Goal: Check status

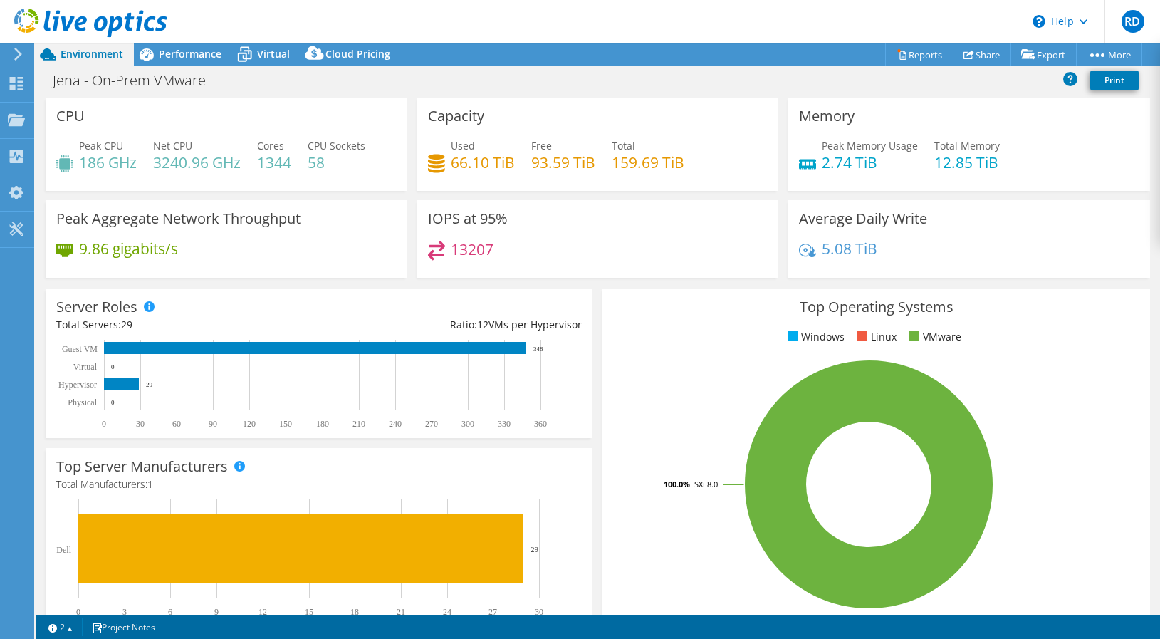
select select "[GEOGRAPHIC_DATA]"
select select "USD"
click at [48, 178] on div "CPU Peak CPU 186 GHz Net CPU 3240.96 GHz Cores 1344 CPU Sockets 58" at bounding box center [227, 144] width 362 height 93
click at [19, 90] on use at bounding box center [17, 84] width 14 height 14
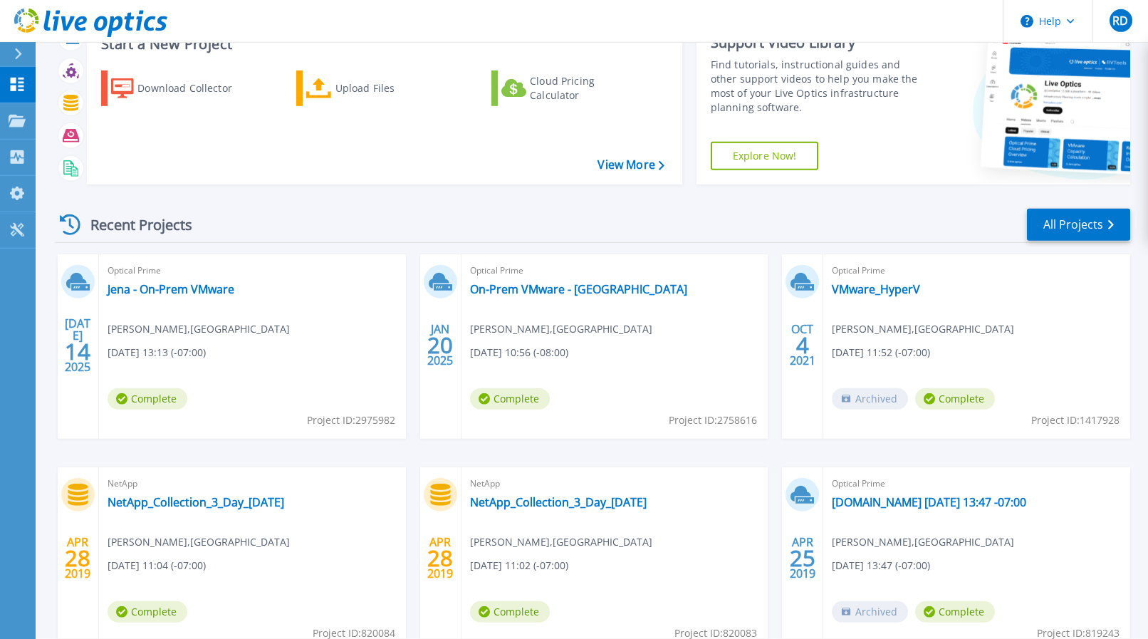
scroll to position [5, 0]
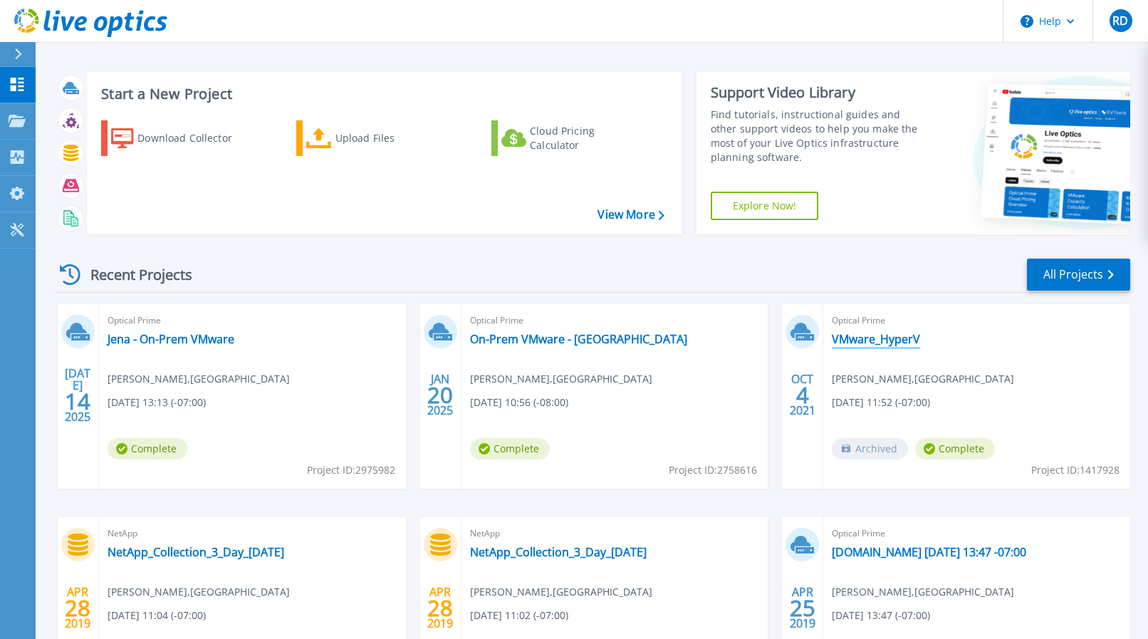
click at [876, 336] on link "VMware_HyperV" at bounding box center [876, 339] width 88 height 14
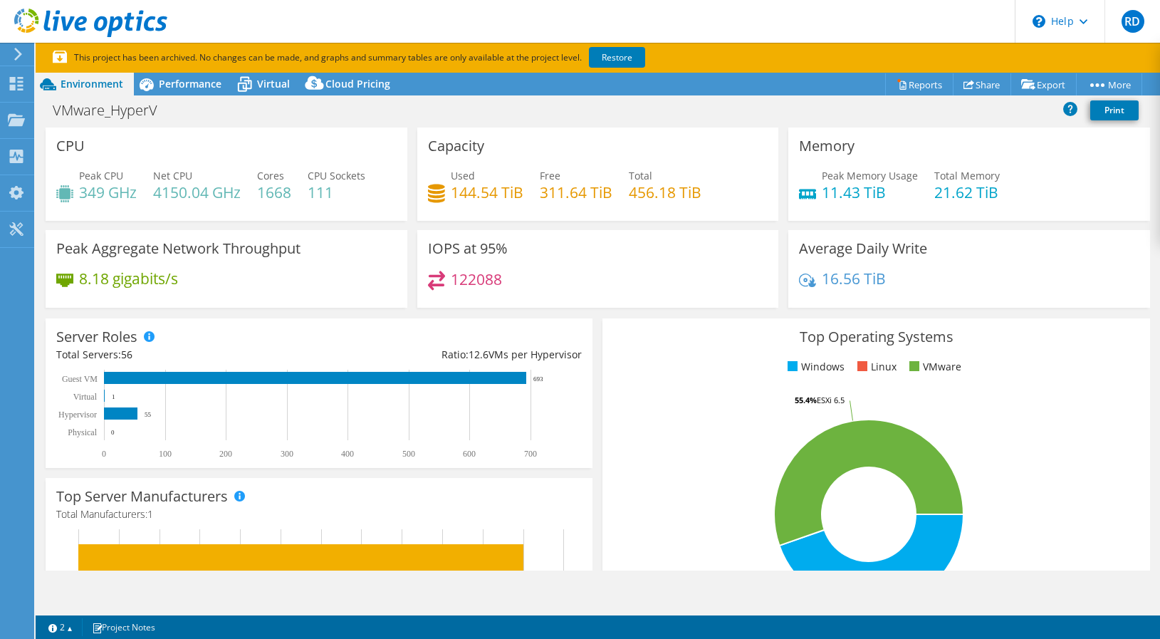
select select "USD"
click at [20, 88] on icon at bounding box center [16, 84] width 17 height 14
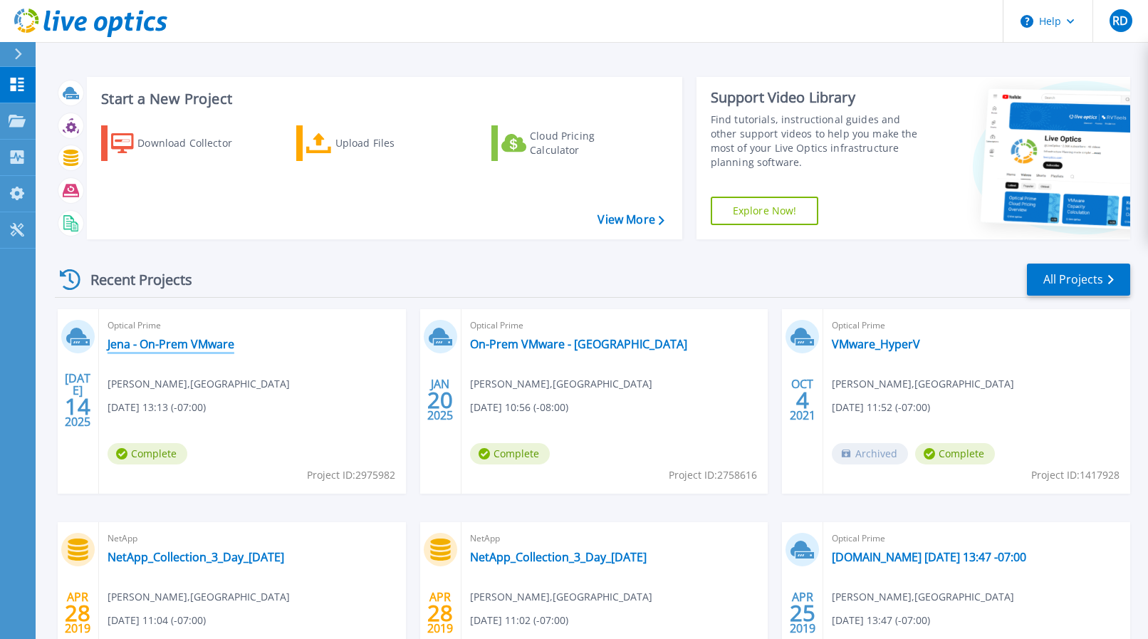
click at [187, 346] on link "Jena - On-Prem VMware" at bounding box center [171, 344] width 127 height 14
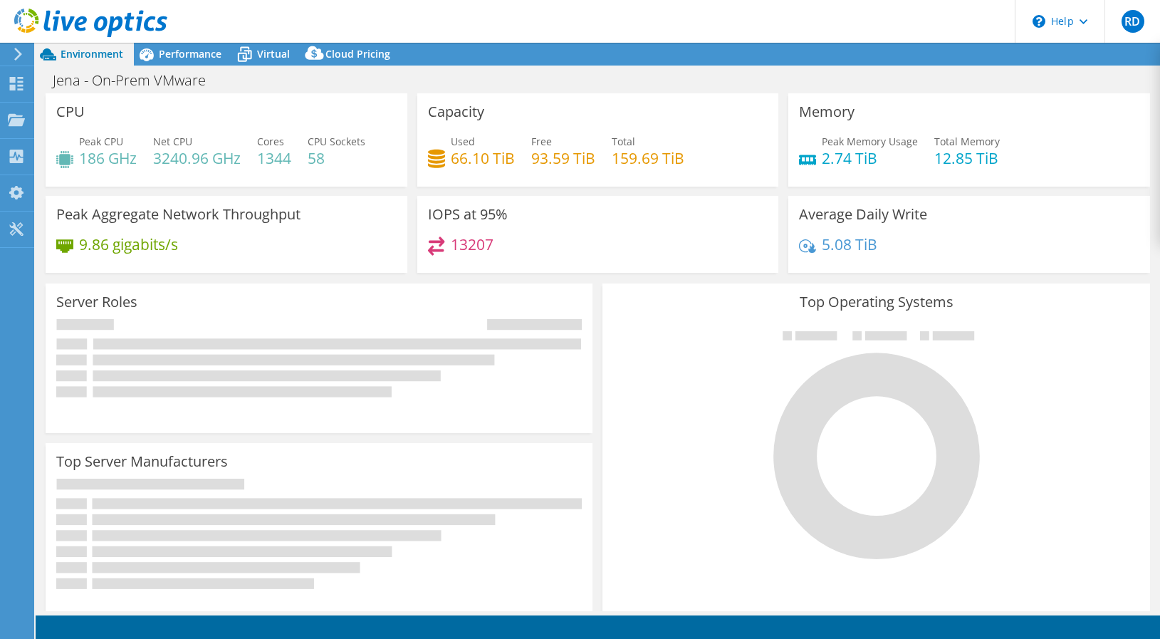
select select "Canada"
select select "USD"
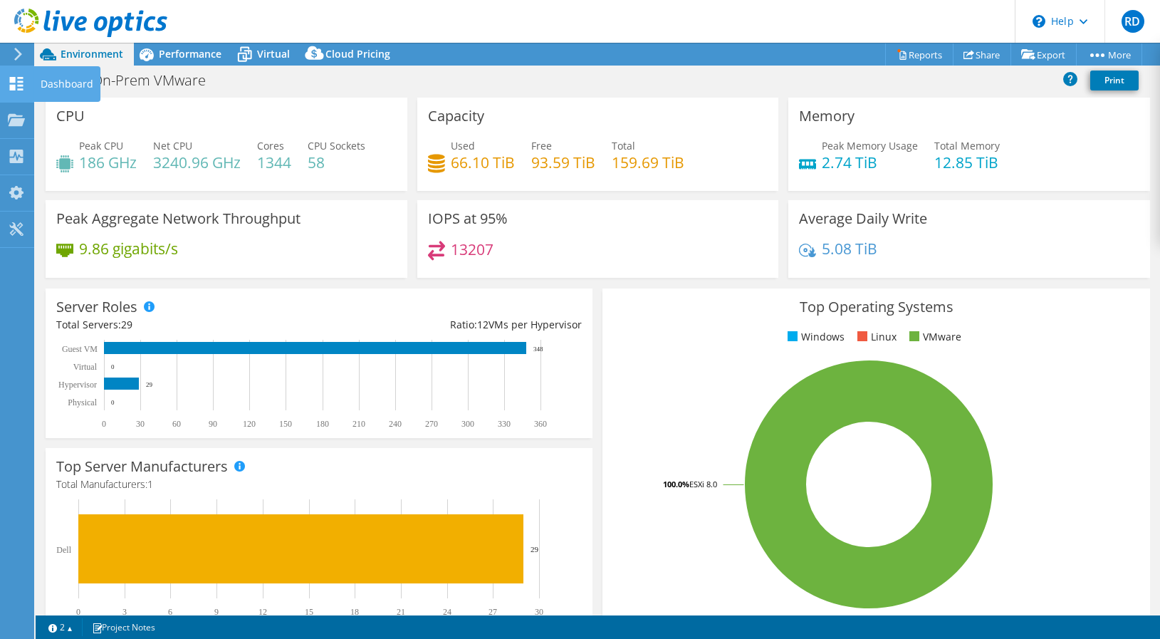
click at [17, 85] on icon at bounding box center [16, 84] width 17 height 14
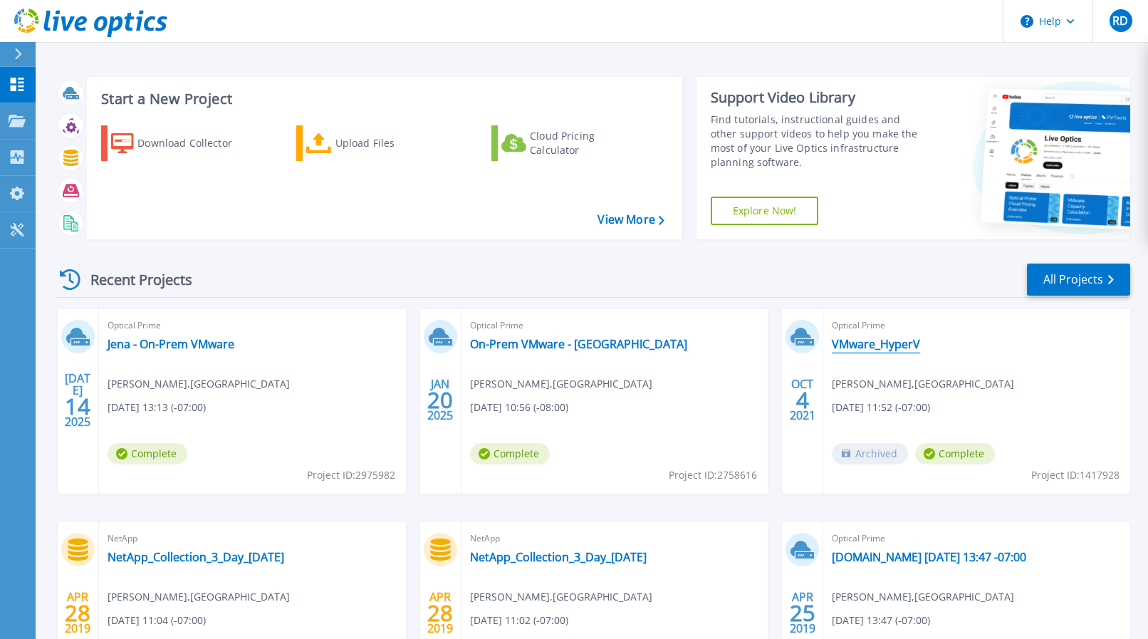
click at [862, 346] on link "VMware_HyperV" at bounding box center [876, 344] width 88 height 14
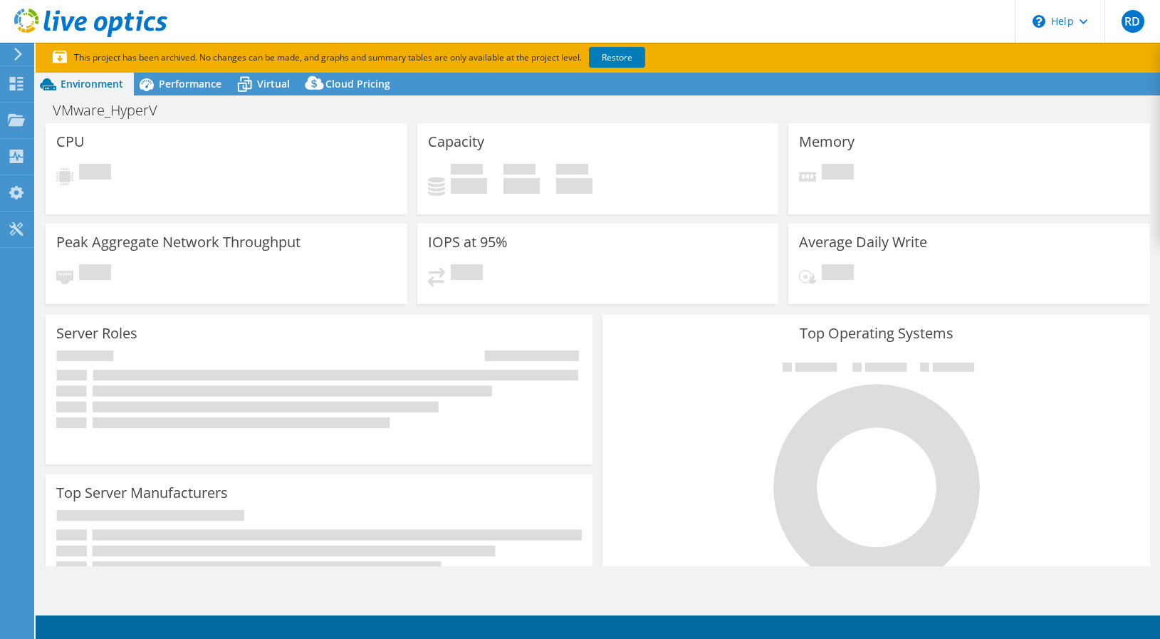
select select "USD"
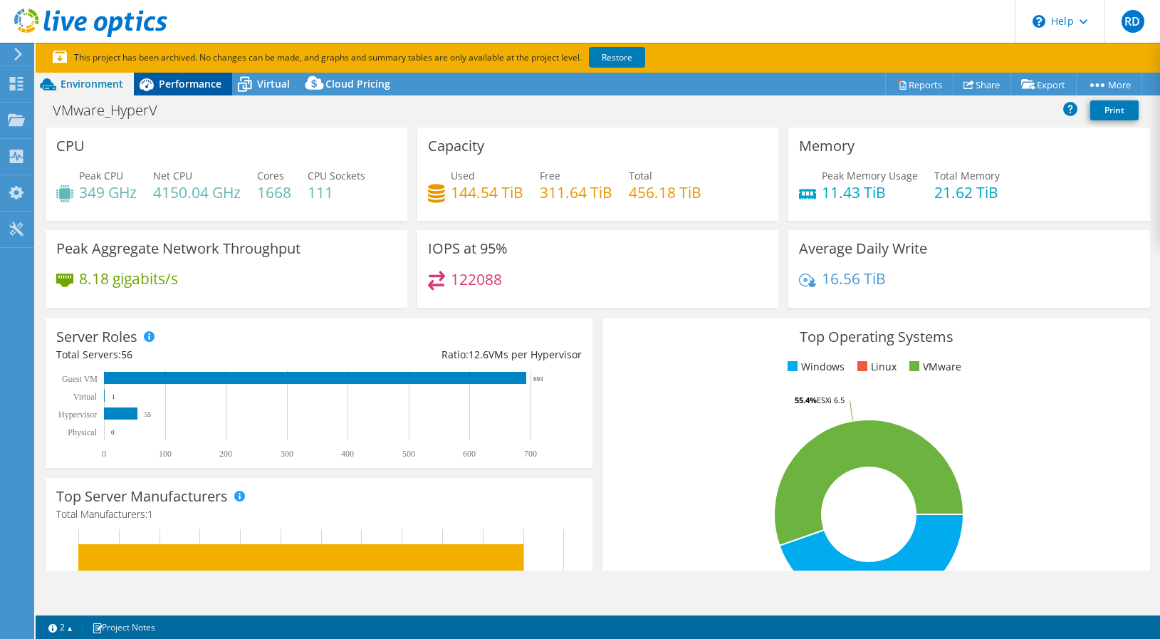
click at [194, 84] on span "Performance" at bounding box center [190, 84] width 63 height 14
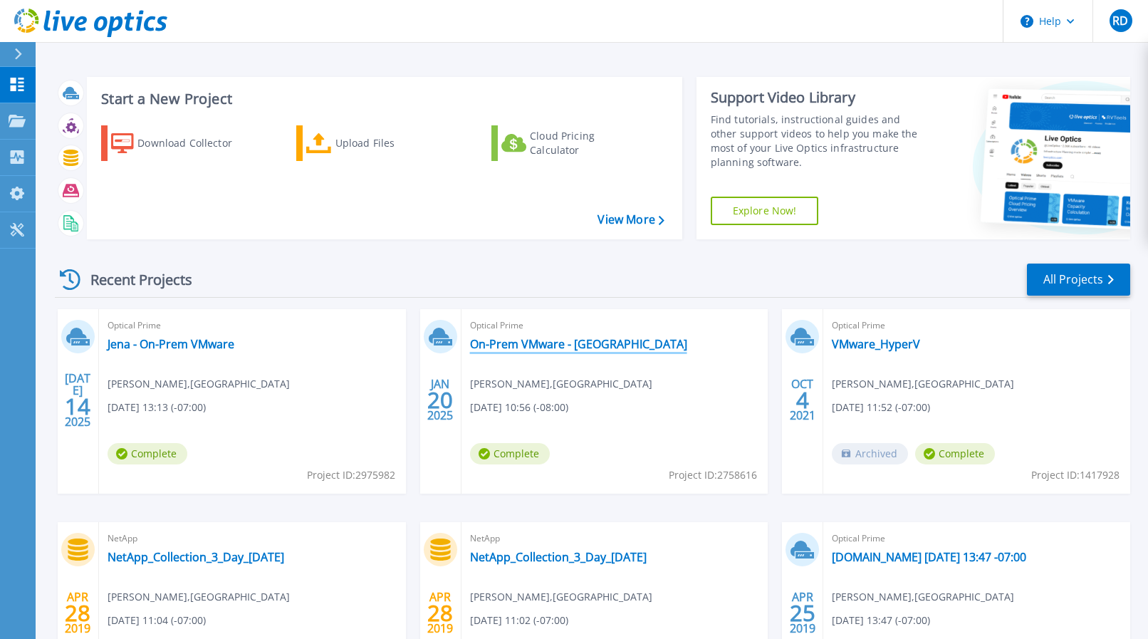
click at [546, 349] on link "On-Prem VMware - [GEOGRAPHIC_DATA]" at bounding box center [578, 344] width 217 height 14
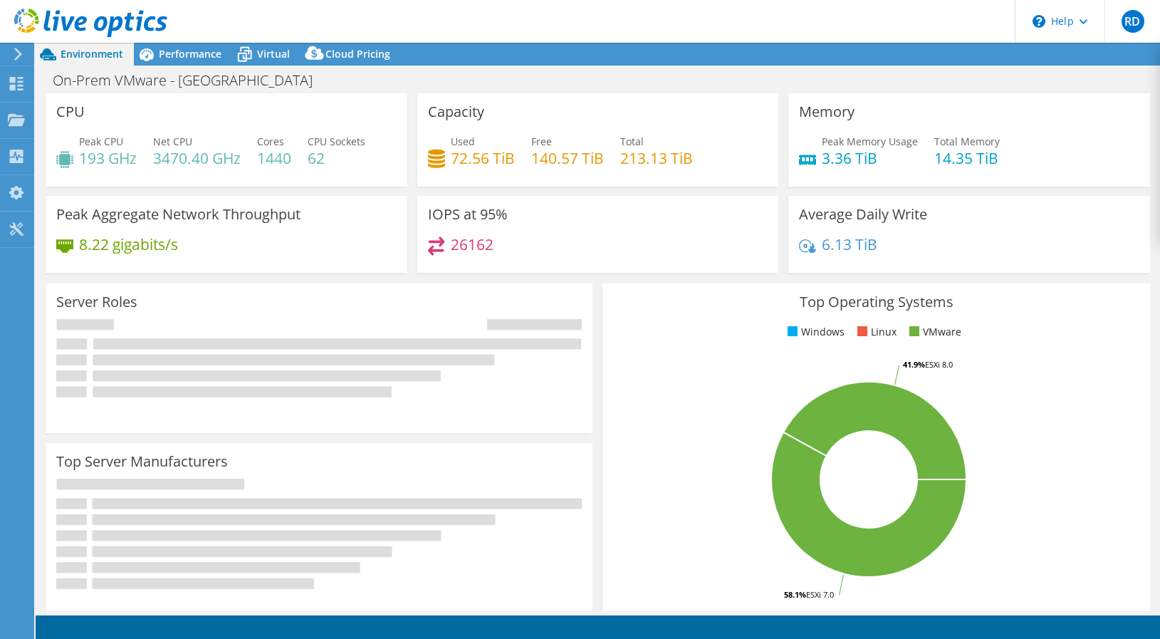
select select "USD"
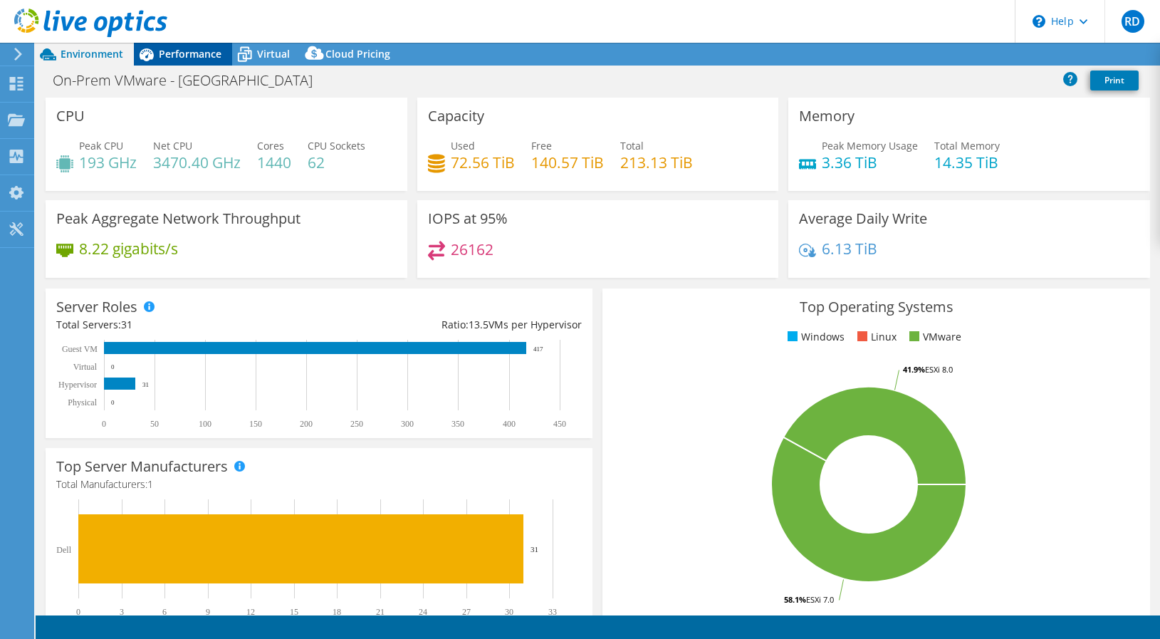
click at [181, 59] on span "Performance" at bounding box center [190, 54] width 63 height 14
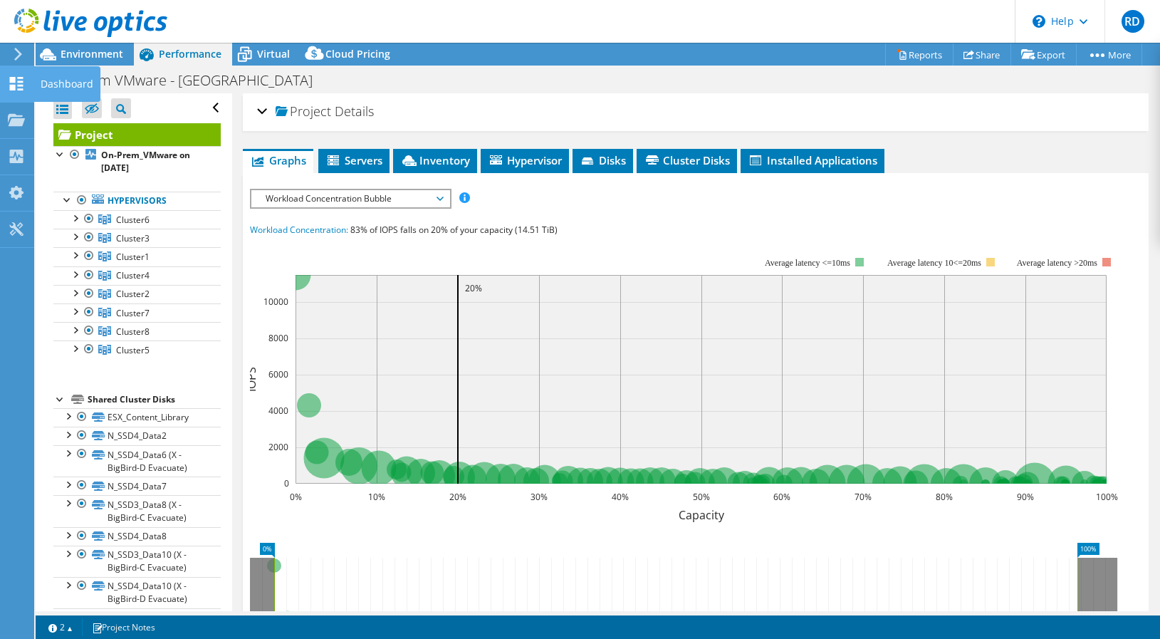
click at [13, 89] on use at bounding box center [17, 84] width 14 height 14
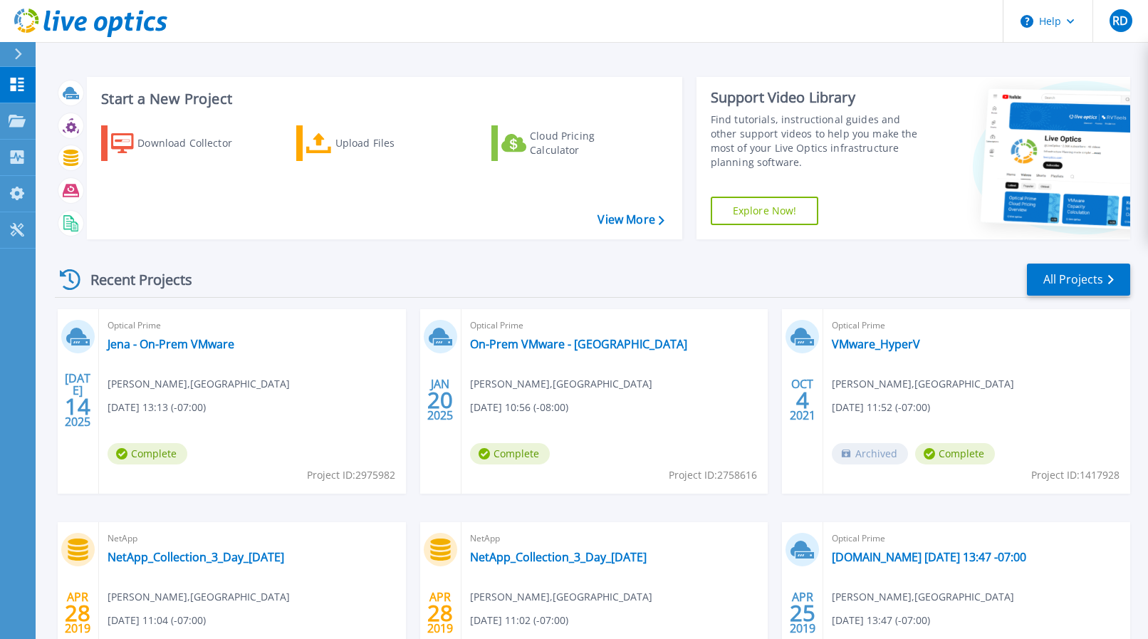
click at [86, 230] on div at bounding box center [71, 223] width 32 height 33
